Goal: Task Accomplishment & Management: Manage account settings

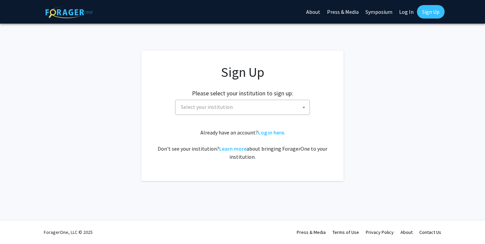
click at [260, 111] on span "Select your institution" at bounding box center [243, 107] width 131 height 14
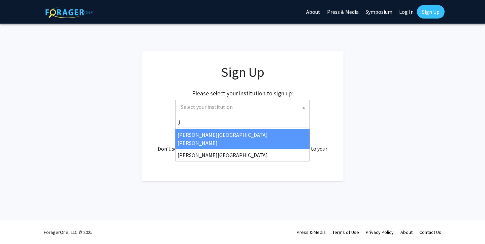
type input "j"
select select "1"
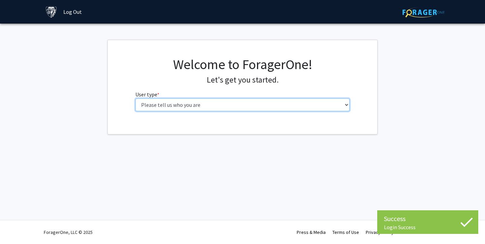
select select "2: masters"
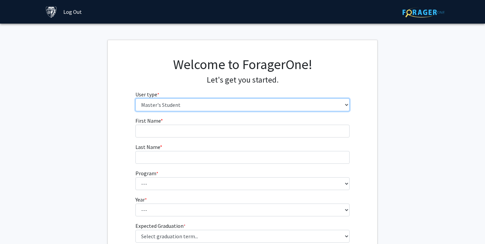
scroll to position [13, 0]
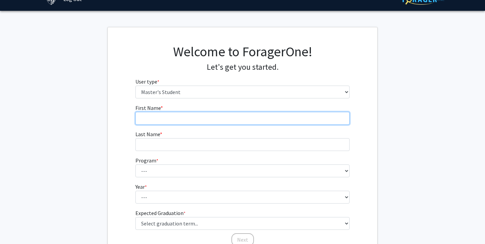
click at [219, 119] on input "First Name * required" at bounding box center [242, 118] width 215 height 13
type input "Shahad"
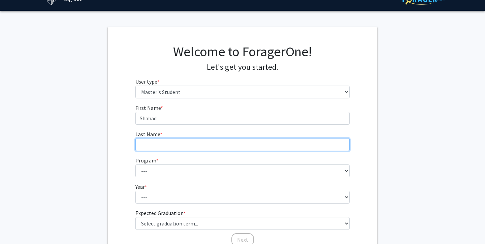
click at [219, 149] on input "Last Name * required" at bounding box center [242, 144] width 215 height 13
type input "Alkhawlani"
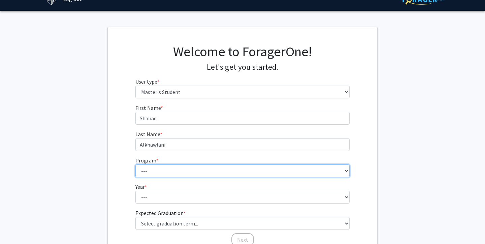
select select "114: 113"
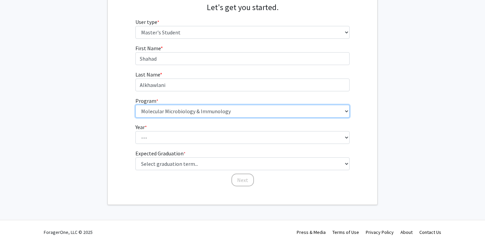
scroll to position [72, 0]
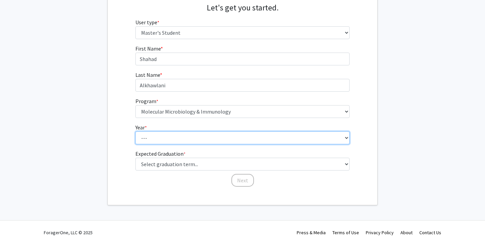
select select "1: first_year"
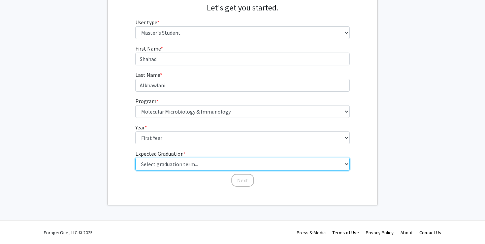
select select "6: summer_2026"
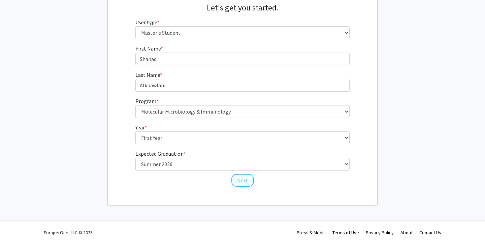
click at [245, 177] on button "Next" at bounding box center [243, 180] width 23 height 13
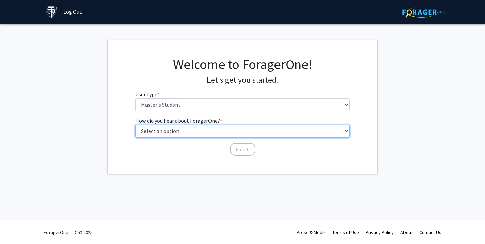
select select "3: university_website"
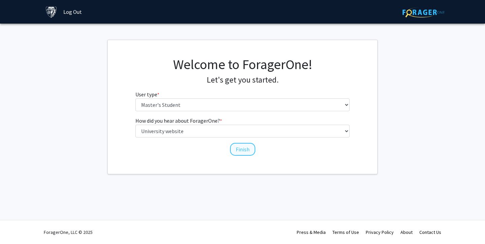
click at [242, 154] on button "Finish" at bounding box center [242, 149] width 25 height 13
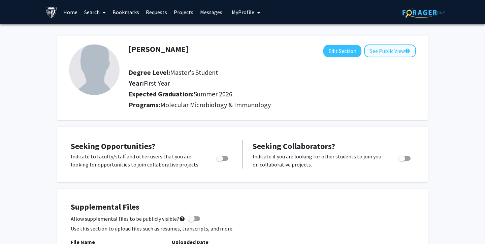
click at [390, 51] on button "See Public View help" at bounding box center [390, 50] width 52 height 13
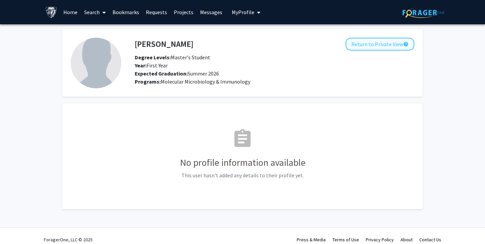
click at [387, 49] on button "Return to Private View help" at bounding box center [380, 44] width 69 height 13
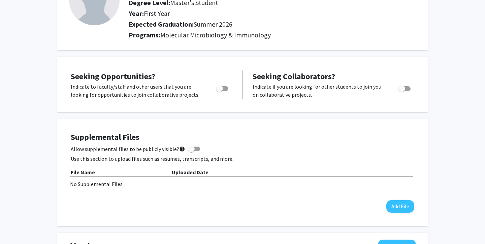
scroll to position [62, 0]
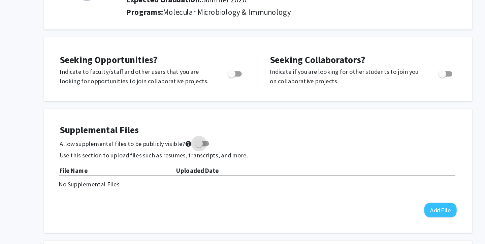
click at [188, 154] on span at bounding box center [191, 157] width 7 height 7
click at [191, 159] on input "Allow supplemental files to be publicly visible? help" at bounding box center [191, 159] width 0 height 0
checkbox input "true"
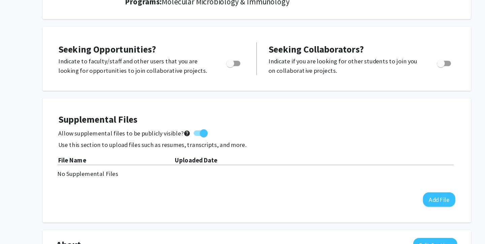
scroll to position [85, 0]
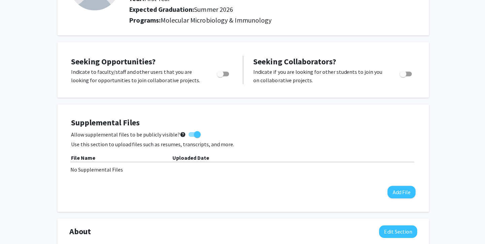
click at [404, 77] on span "Toggle" at bounding box center [402, 73] width 7 height 7
click at [402, 77] on input "Would you like to receive other student requests to work with you?" at bounding box center [402, 76] width 0 height 0
checkbox input "true"
click at [217, 77] on span "Toggle" at bounding box center [219, 73] width 7 height 7
click at [219, 77] on input "Are you actively seeking opportunities?" at bounding box center [219, 76] width 0 height 0
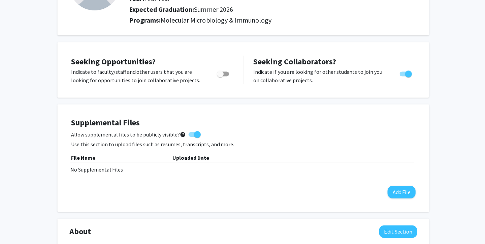
checkbox input "true"
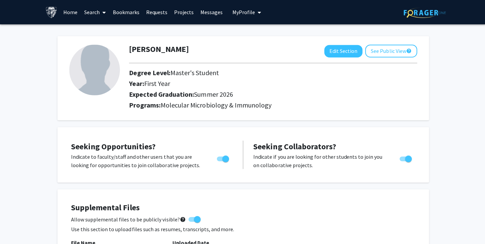
scroll to position [0, 0]
